Goal: Find specific page/section: Find specific page/section

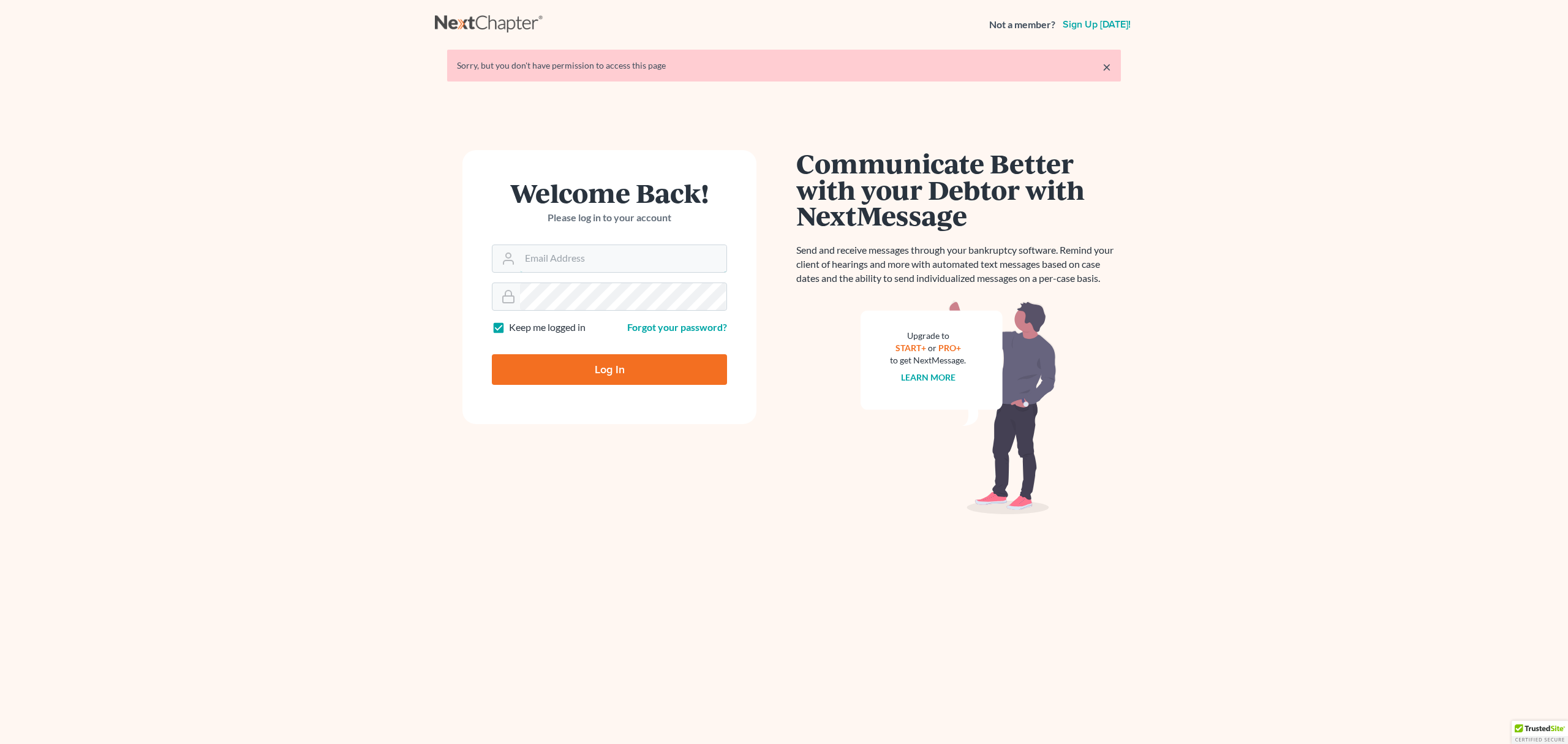
type input "[PERSON_NAME][EMAIL_ADDRESS][DOMAIN_NAME]"
click at [589, 359] on input "Log In" at bounding box center [609, 369] width 235 height 30
type input "Thinking..."
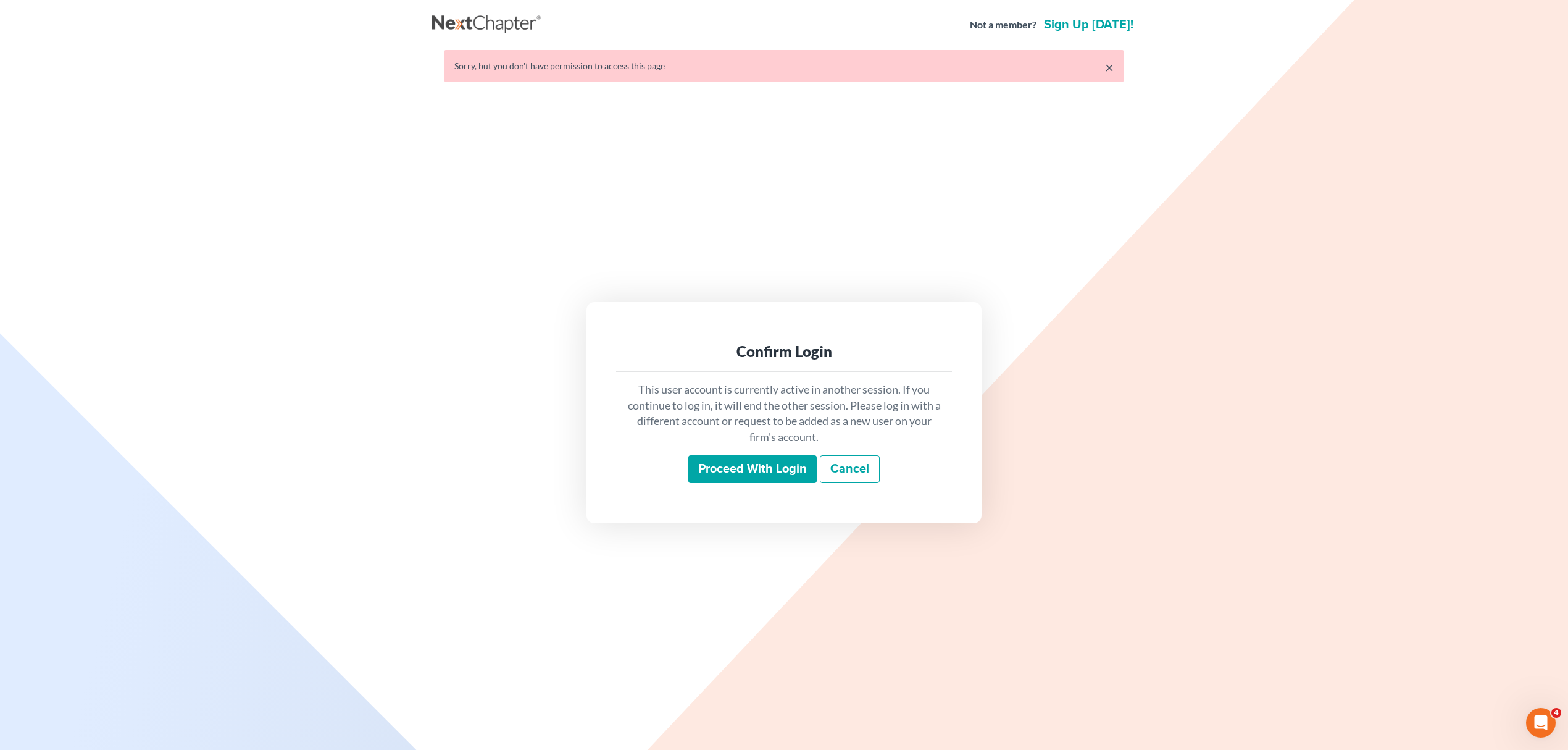
click at [722, 478] on input "Proceed with login" at bounding box center [752, 470] width 128 height 29
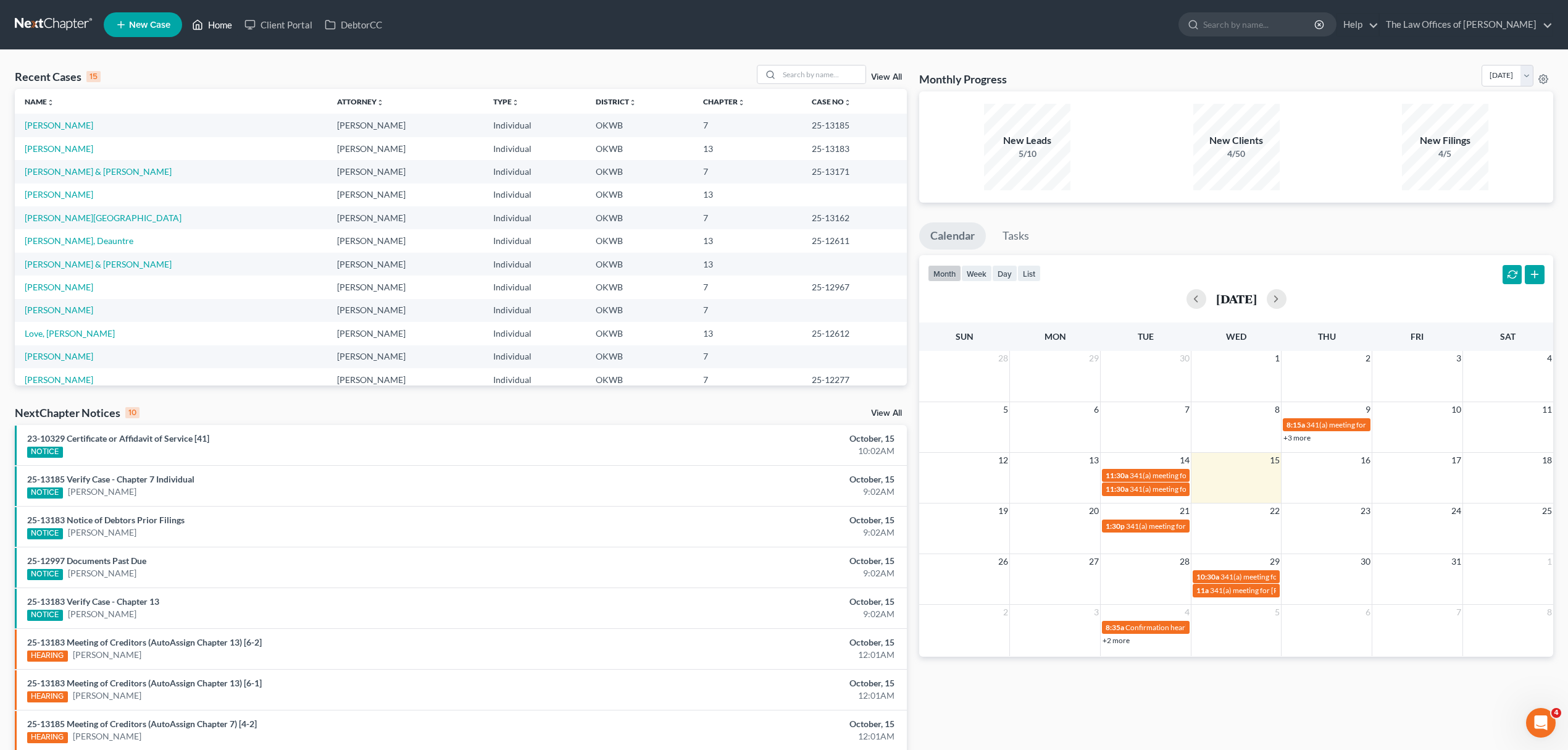
click at [218, 27] on link "Home" at bounding box center [212, 25] width 53 height 23
click at [821, 73] on input "search" at bounding box center [822, 74] width 87 height 18
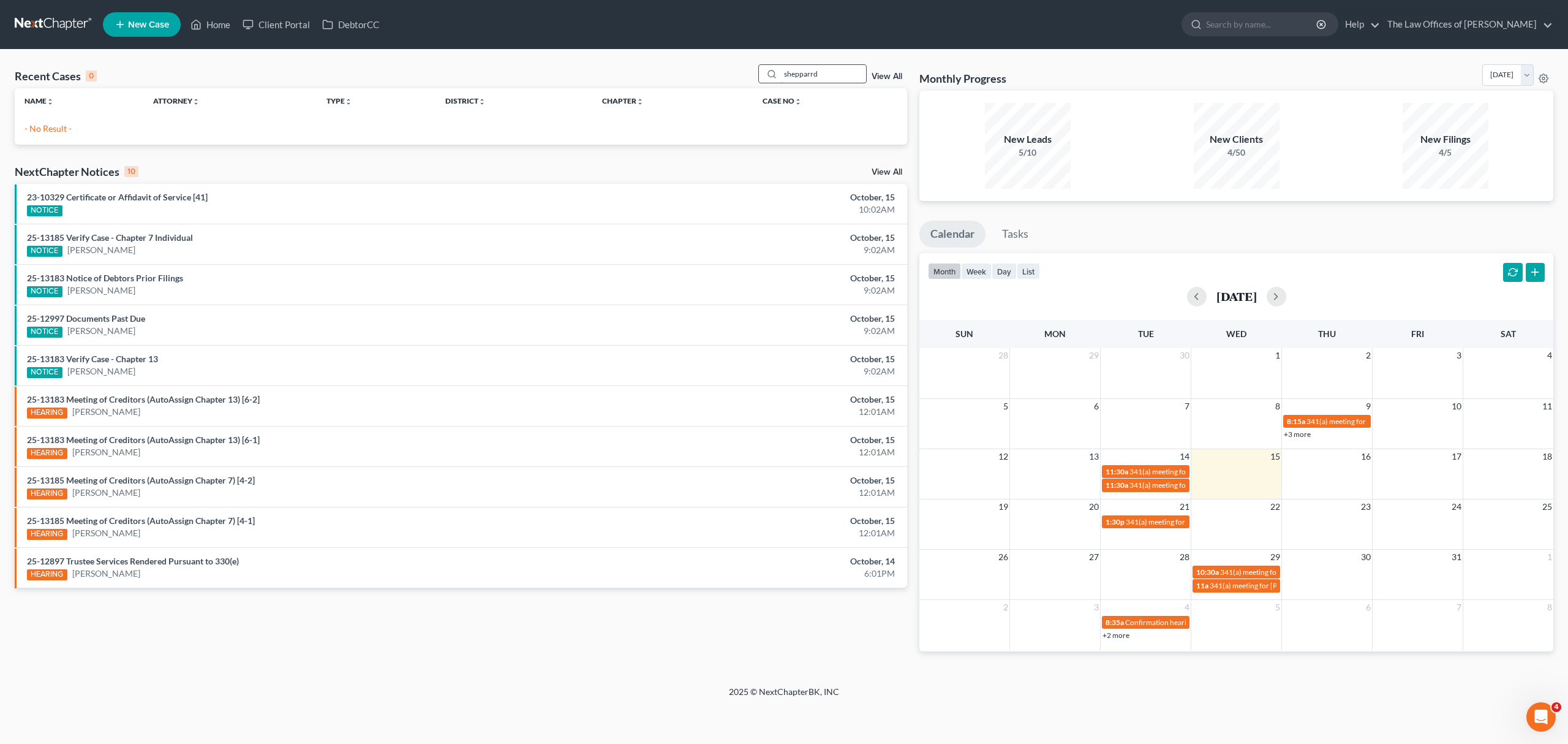
drag, startPoint x: 826, startPoint y: 70, endPoint x: 753, endPoint y: 81, distance: 73.8
click at [759, 81] on div "shepparrd" at bounding box center [813, 74] width 109 height 19
type input "sheppard"
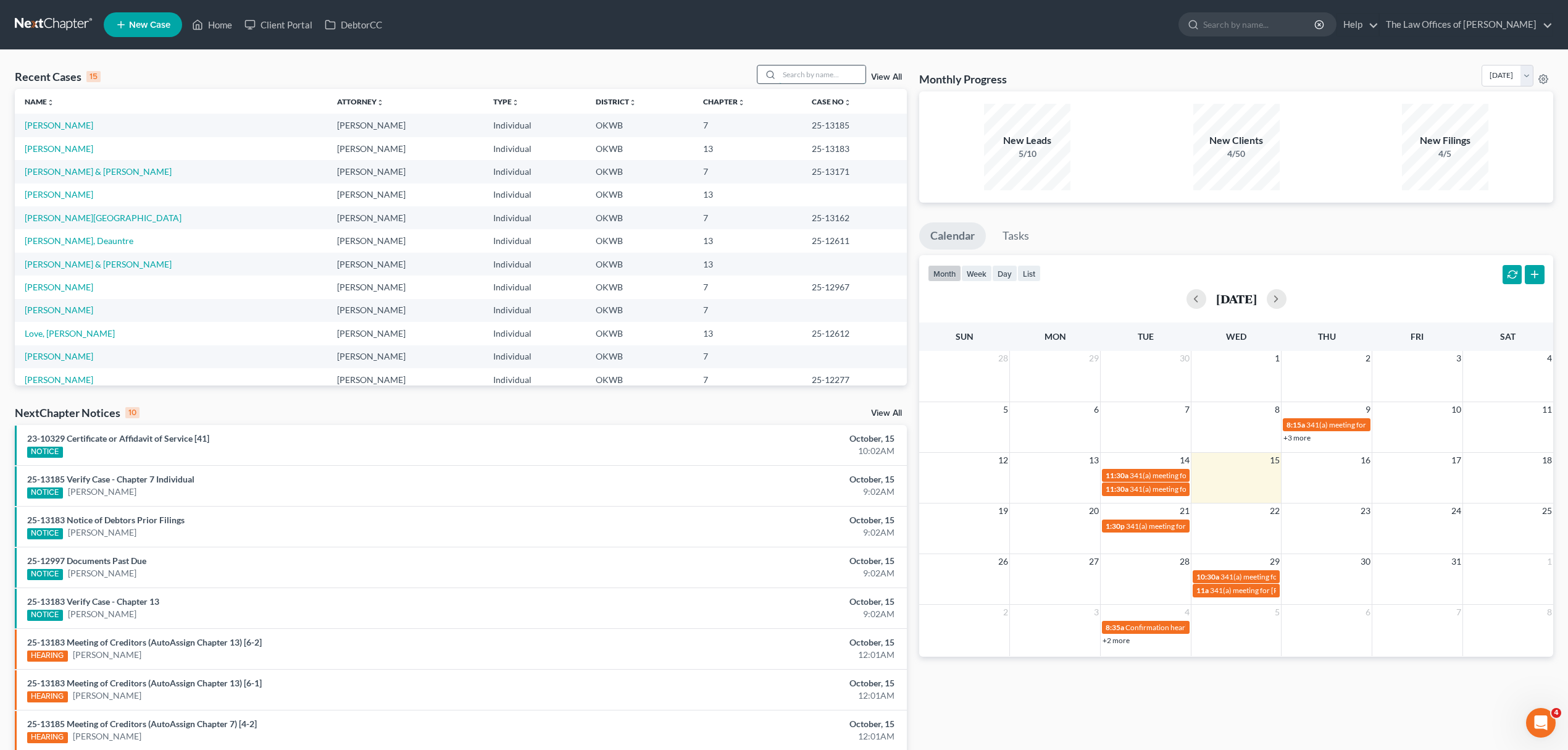
click at [801, 77] on input "search" at bounding box center [822, 74] width 87 height 18
type input "de toro"
